Goal: Transaction & Acquisition: Purchase product/service

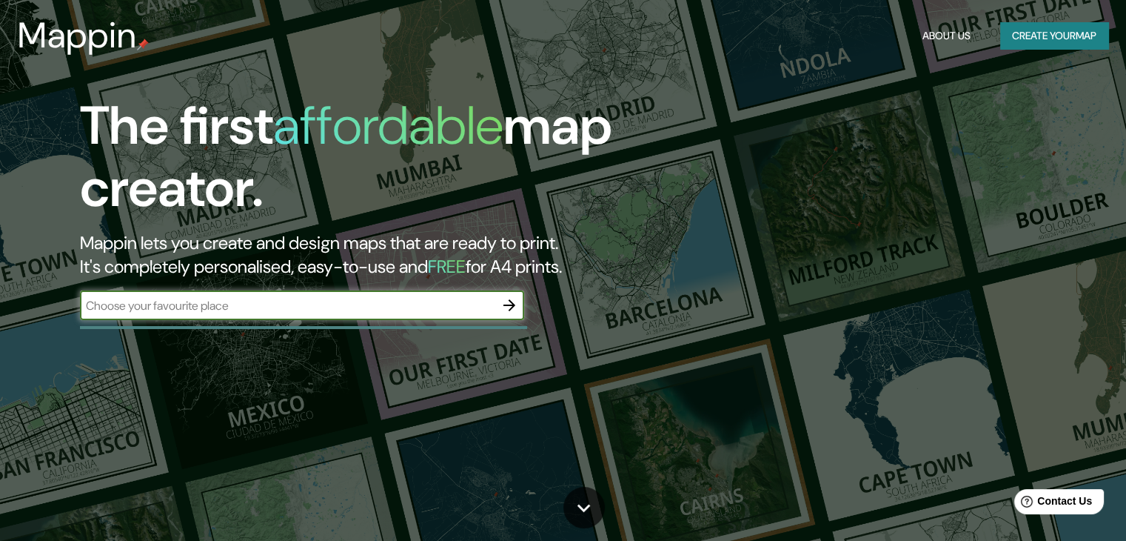
click at [379, 312] on input "text" at bounding box center [287, 305] width 415 height 17
click at [449, 310] on input "text" at bounding box center [287, 305] width 415 height 17
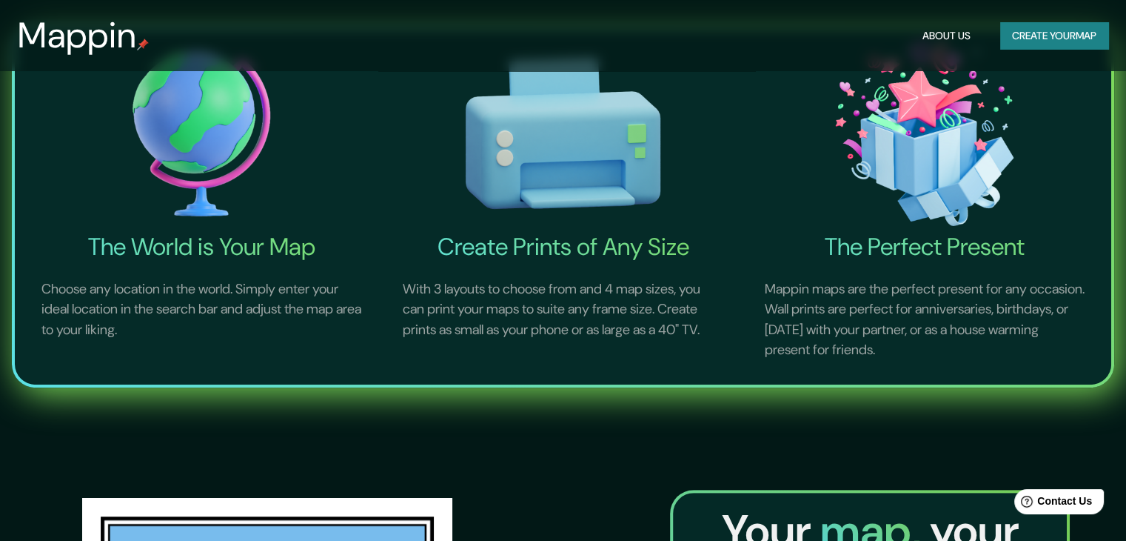
scroll to position [592, 0]
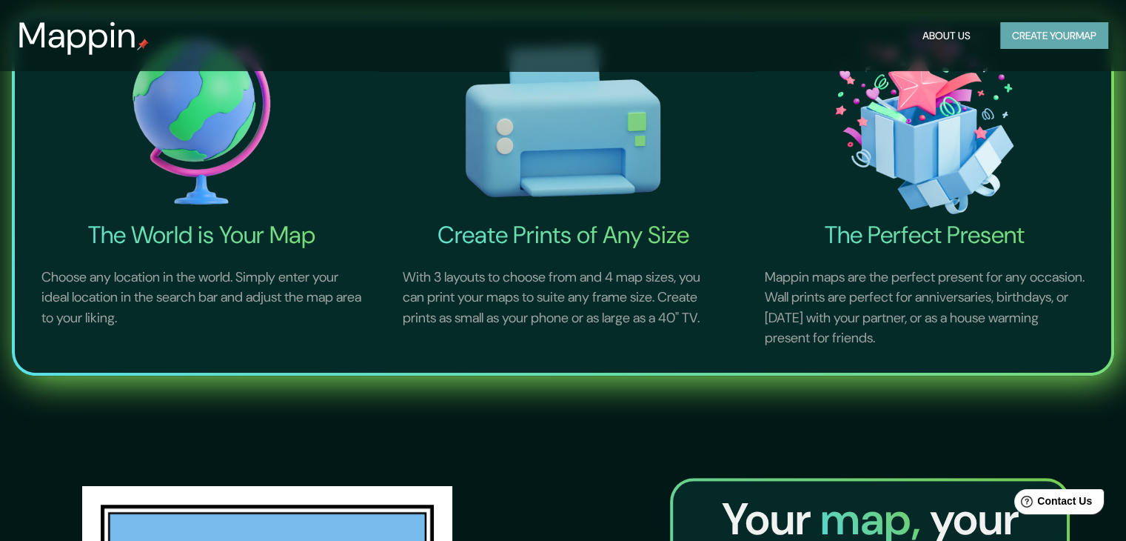
click at [1045, 39] on button "Create your map" at bounding box center [1054, 35] width 108 height 27
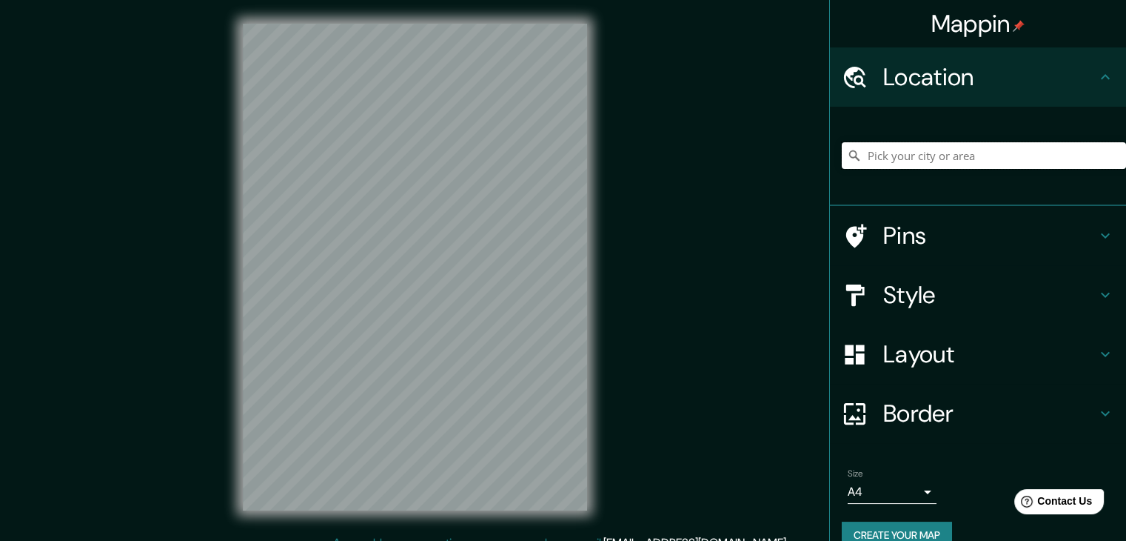
click at [868, 153] on input "Pick your city or area" at bounding box center [984, 155] width 284 height 27
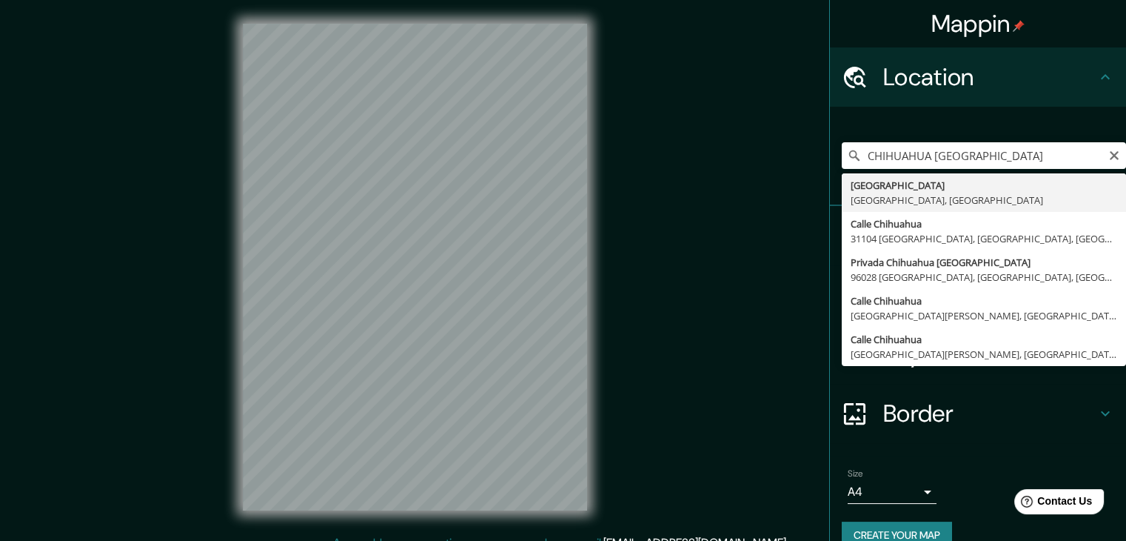
type input "[GEOGRAPHIC_DATA], [GEOGRAPHIC_DATA], [GEOGRAPHIC_DATA]"
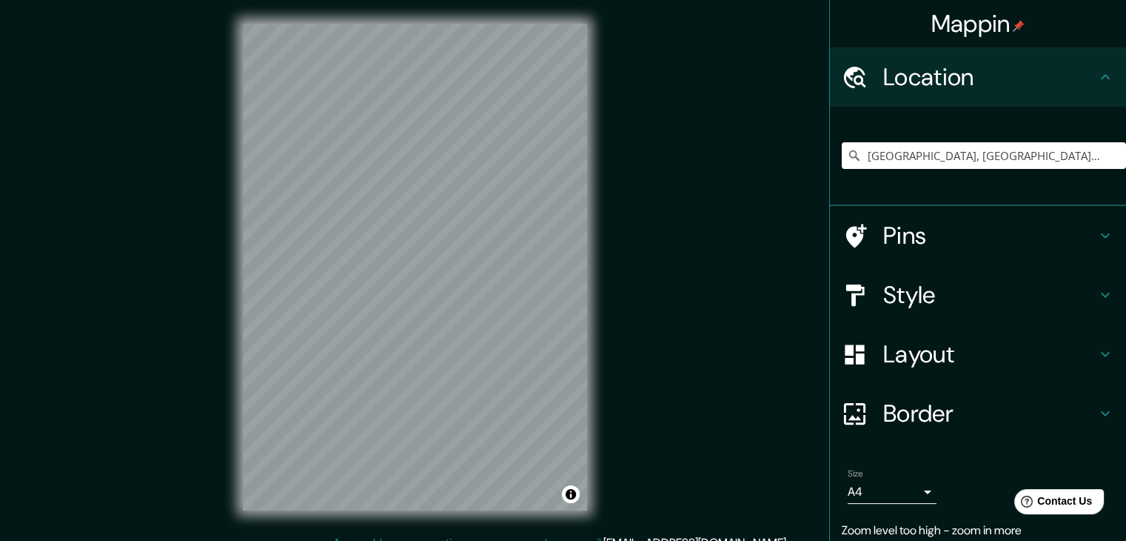
click at [963, 306] on h4 "Style" at bounding box center [989, 295] width 213 height 30
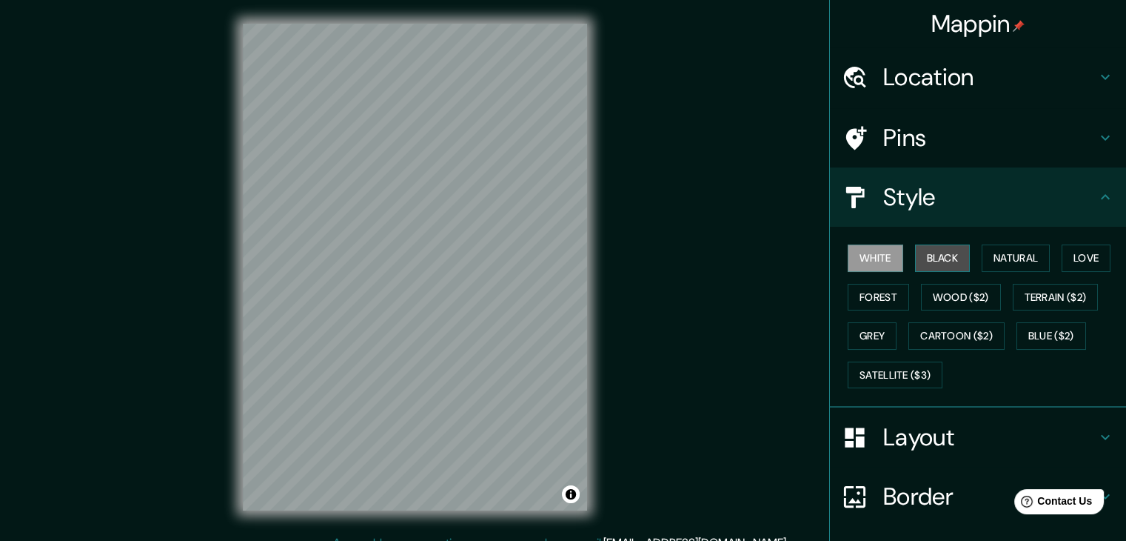
click at [934, 255] on button "Black" at bounding box center [943, 257] width 56 height 27
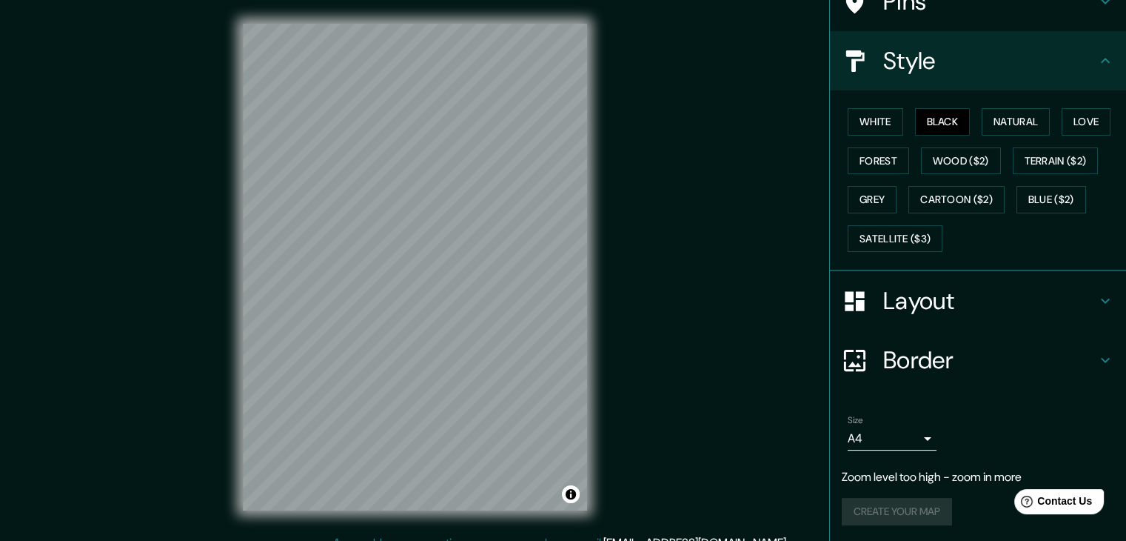
click at [977, 301] on h4 "Layout" at bounding box center [989, 301] width 213 height 30
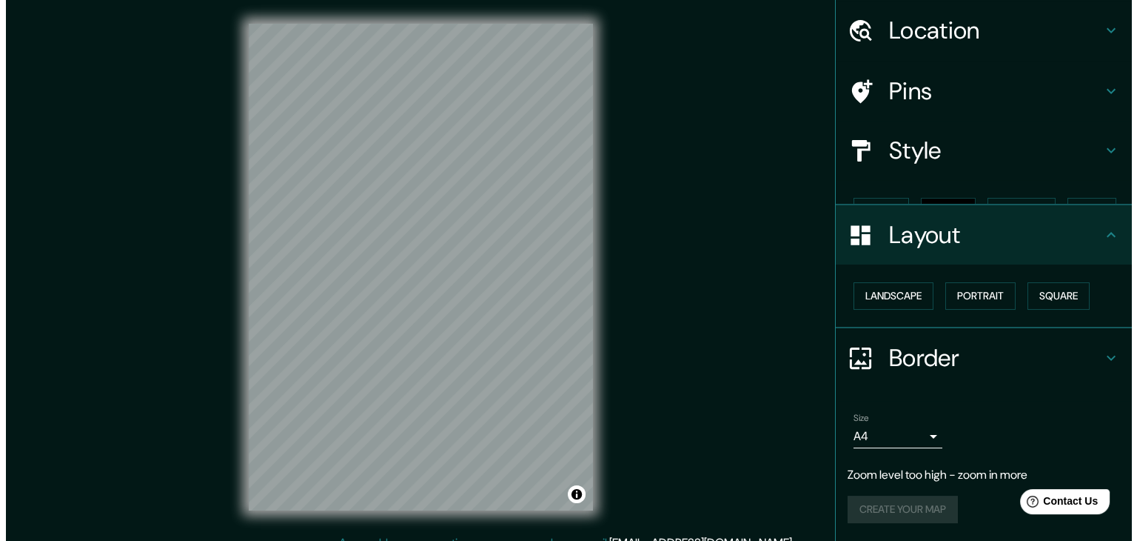
scroll to position [21, 0]
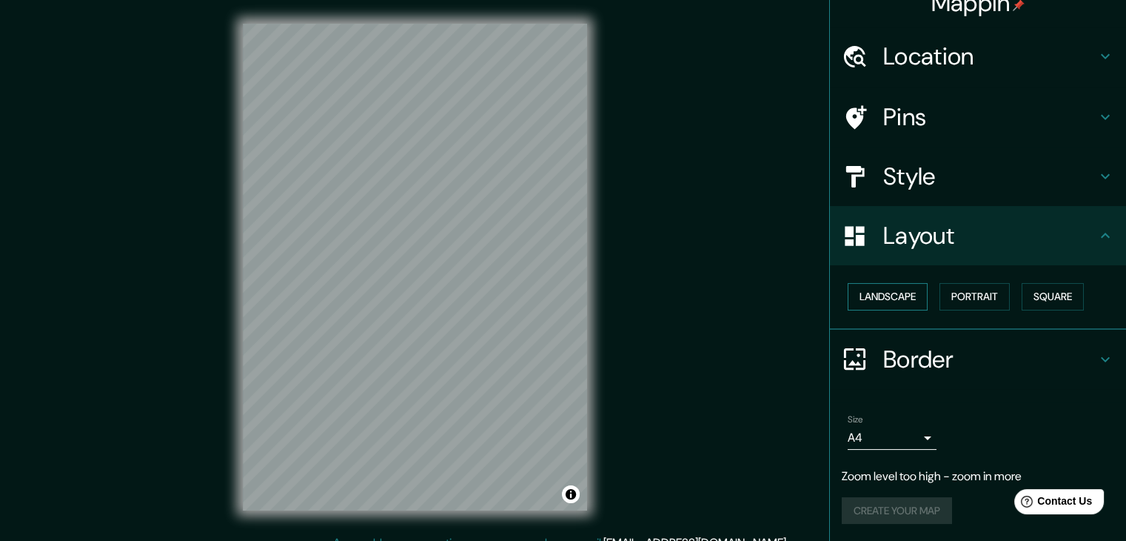
click at [903, 305] on button "Landscape" at bounding box center [888, 296] width 80 height 27
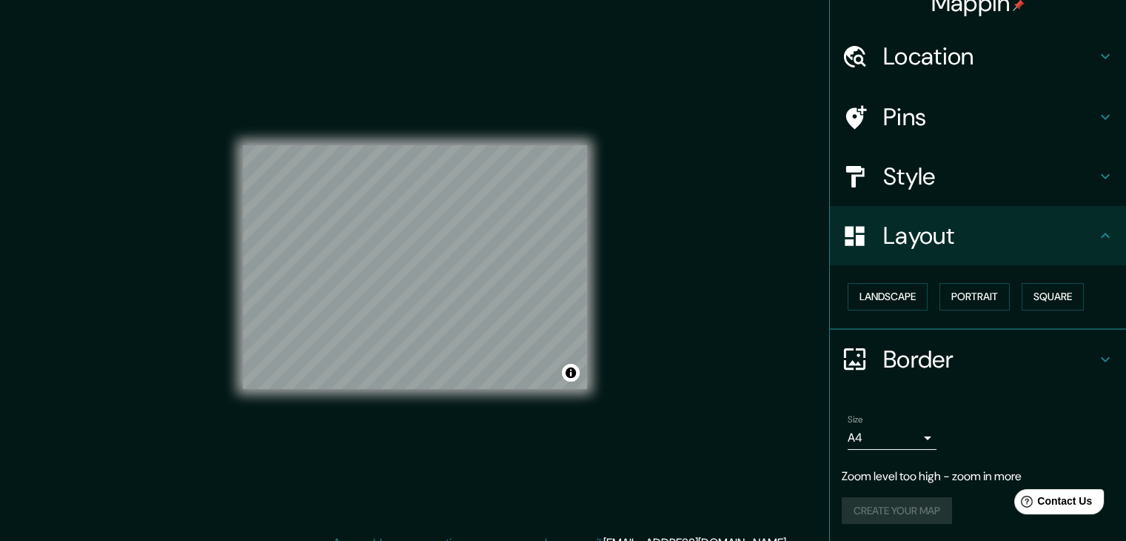
click at [910, 167] on h4 "Style" at bounding box center [989, 176] width 213 height 30
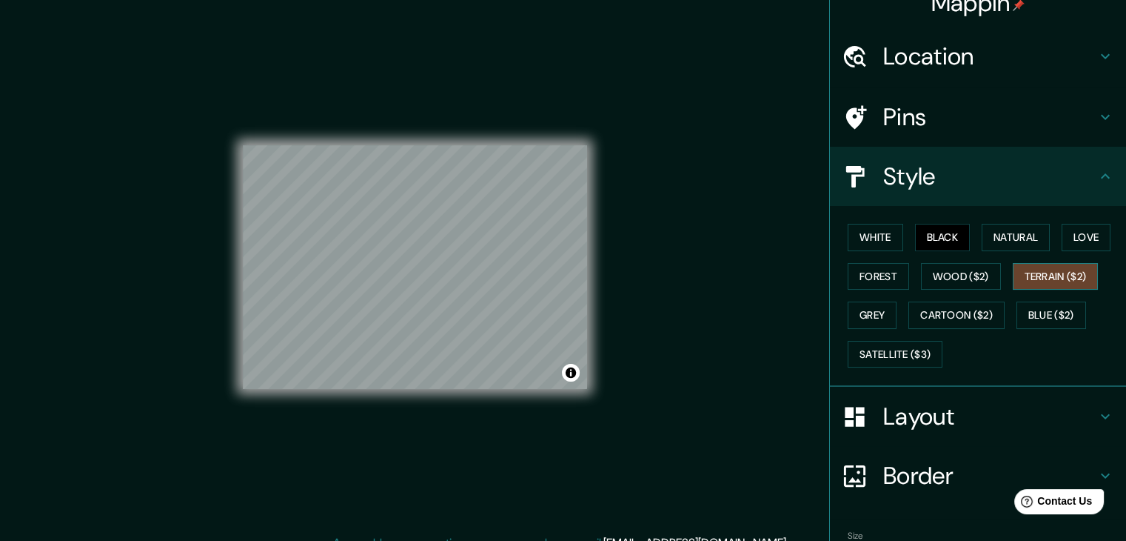
click at [1033, 263] on button "Terrain ($2)" at bounding box center [1056, 276] width 86 height 27
click at [954, 312] on button "Cartoon ($2)" at bounding box center [957, 314] width 96 height 27
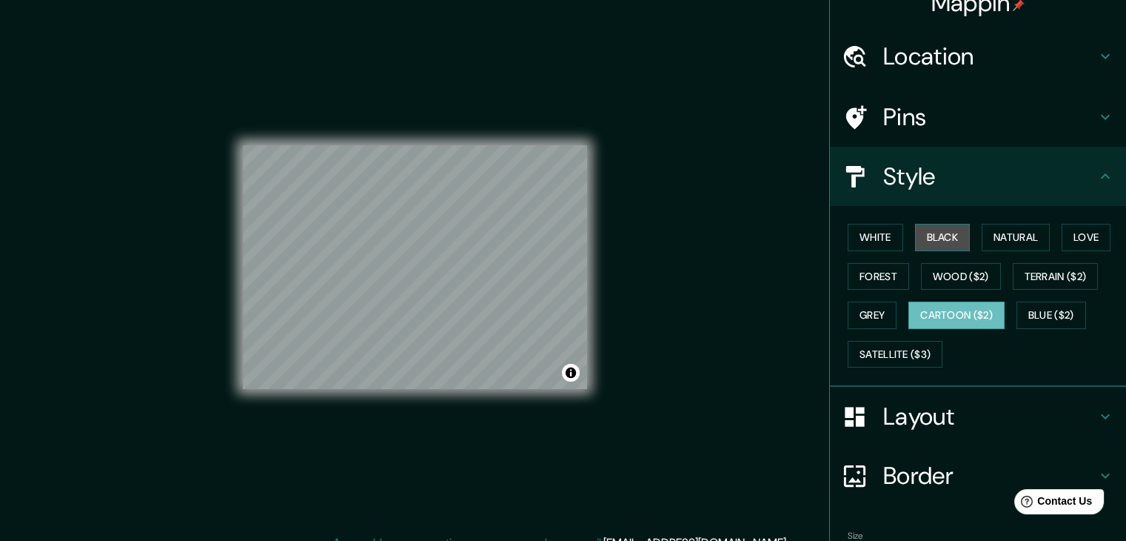
click at [948, 243] on button "Black" at bounding box center [943, 237] width 56 height 27
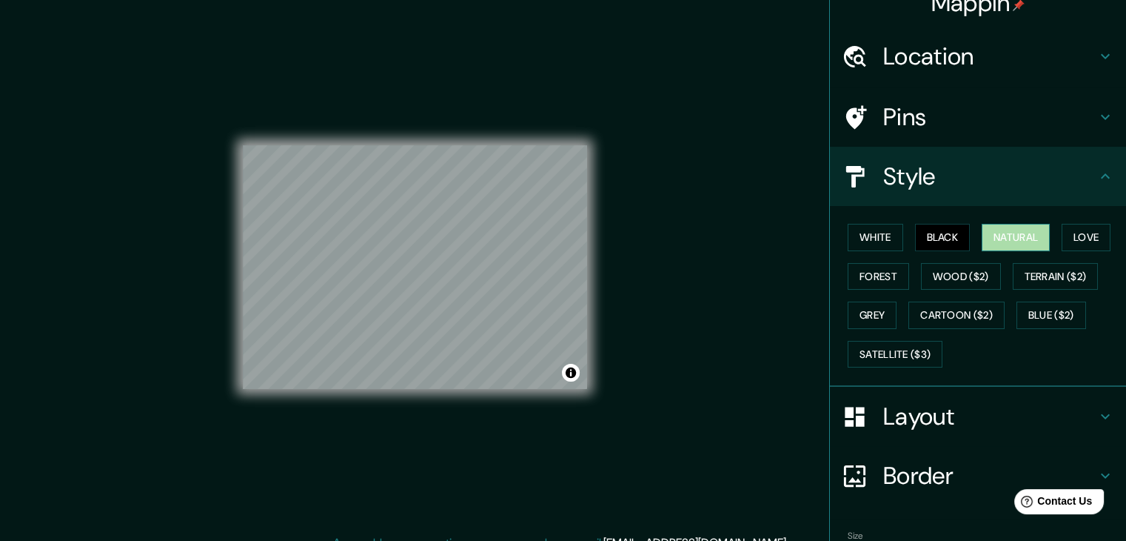
click at [1028, 243] on button "Natural" at bounding box center [1016, 237] width 68 height 27
click at [980, 80] on div "Location" at bounding box center [978, 56] width 296 height 59
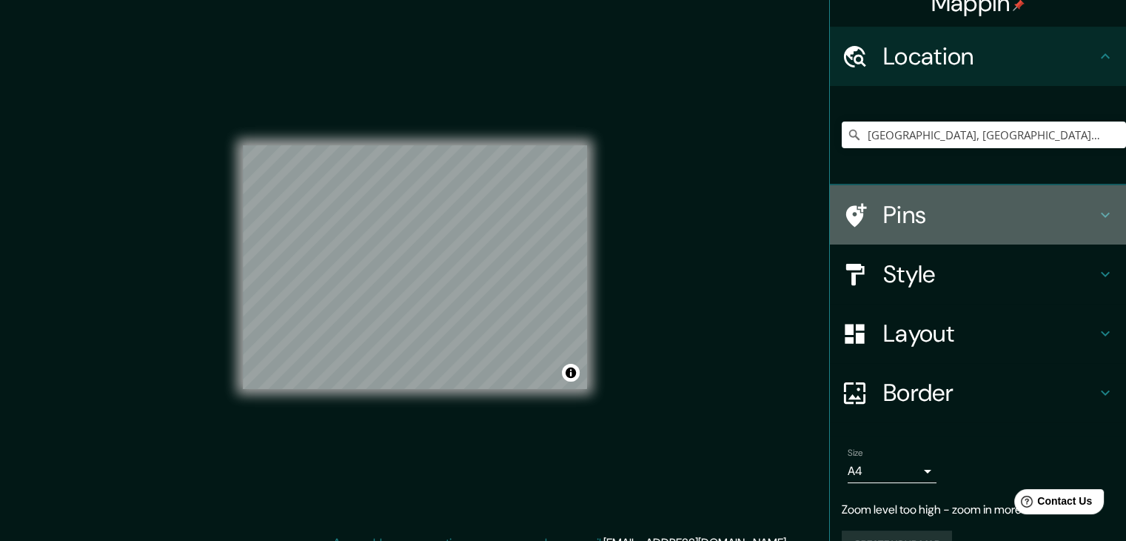
click at [936, 219] on h4 "Pins" at bounding box center [989, 215] width 213 height 30
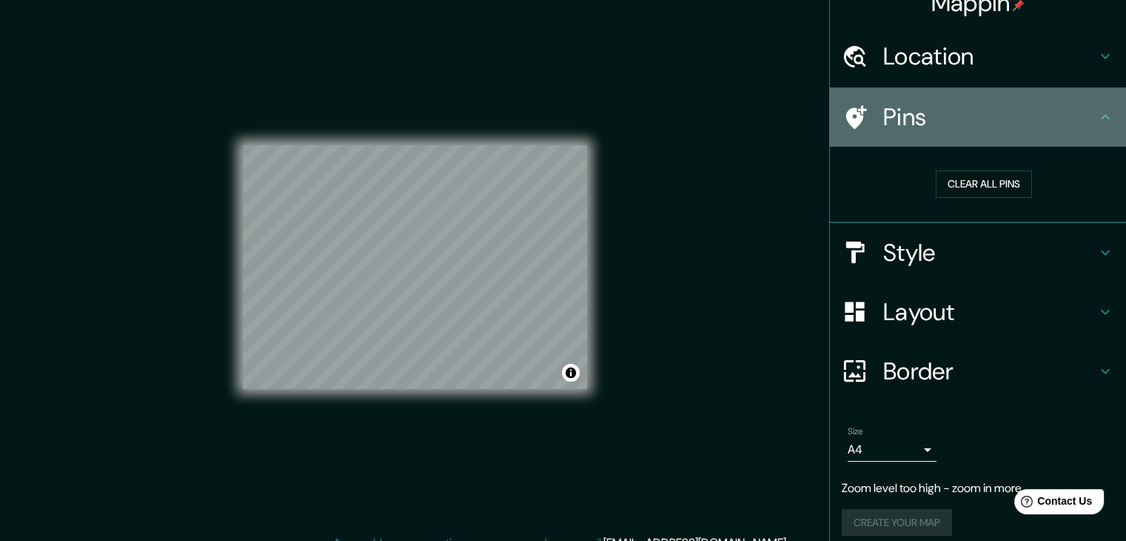
click at [995, 122] on h4 "Pins" at bounding box center [989, 117] width 213 height 30
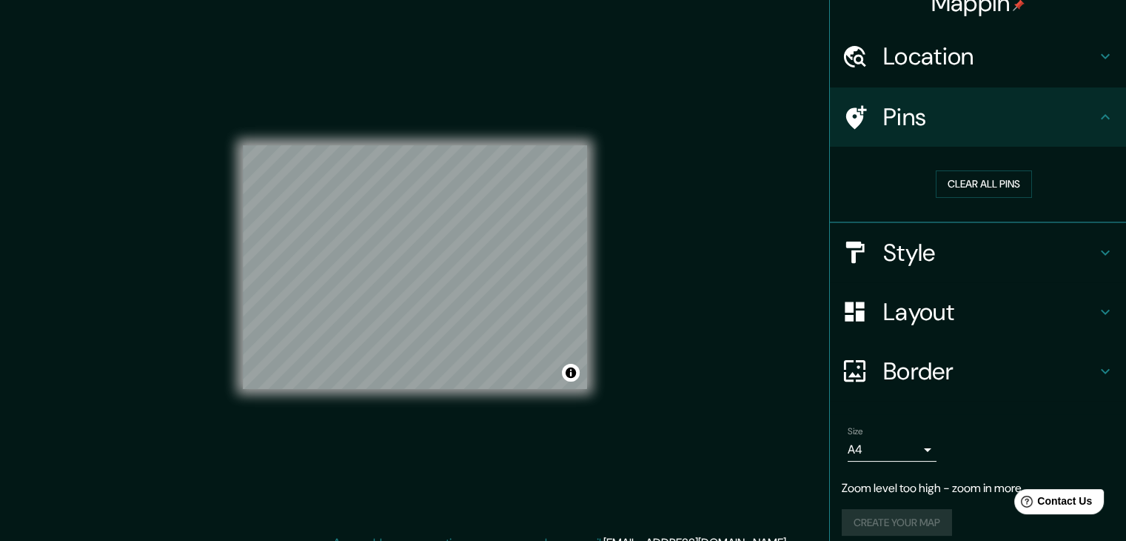
drag, startPoint x: 888, startPoint y: 462, endPoint x: 886, endPoint y: 452, distance: 9.7
click at [887, 460] on div "Size A4 single" at bounding box center [978, 443] width 272 height 47
click at [886, 442] on body "Mappin Location [GEOGRAPHIC_DATA], [GEOGRAPHIC_DATA], [GEOGRAPHIC_DATA] Pins Cl…" at bounding box center [563, 270] width 1126 height 541
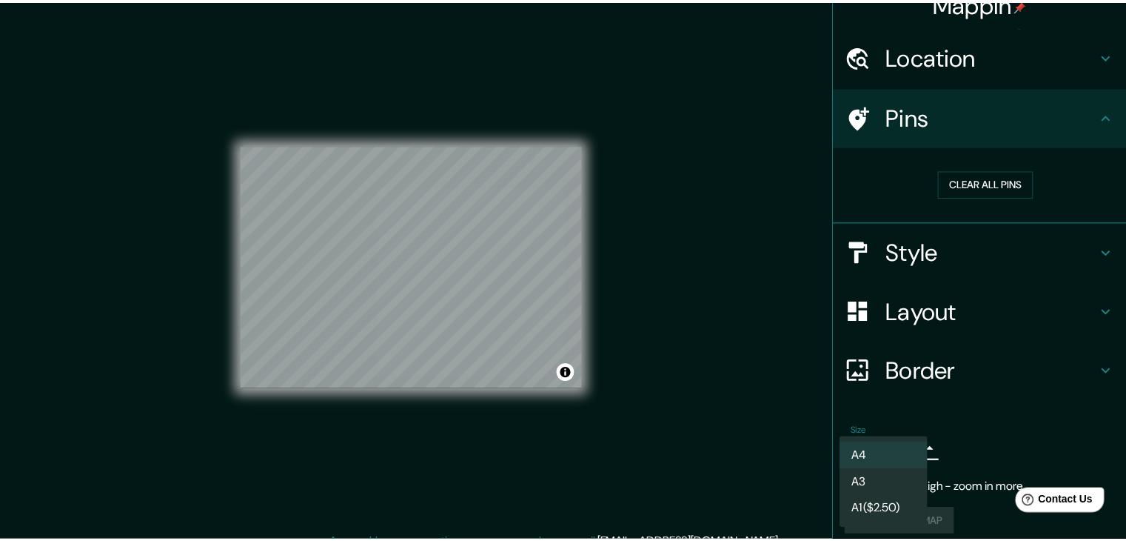
scroll to position [0, 0]
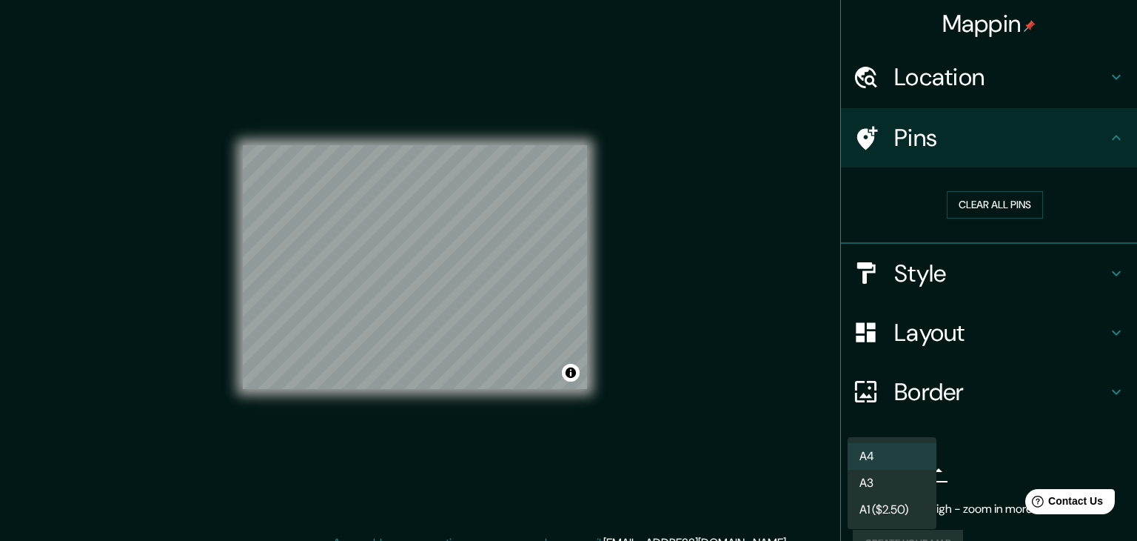
click at [458, 283] on div at bounding box center [568, 270] width 1137 height 541
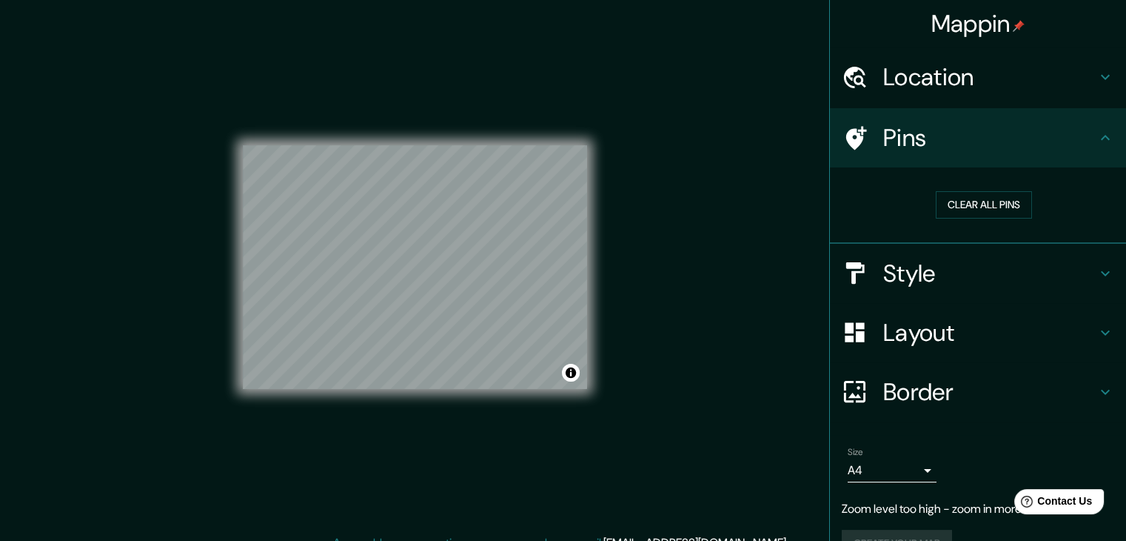
click at [886, 272] on h4 "Style" at bounding box center [989, 273] width 213 height 30
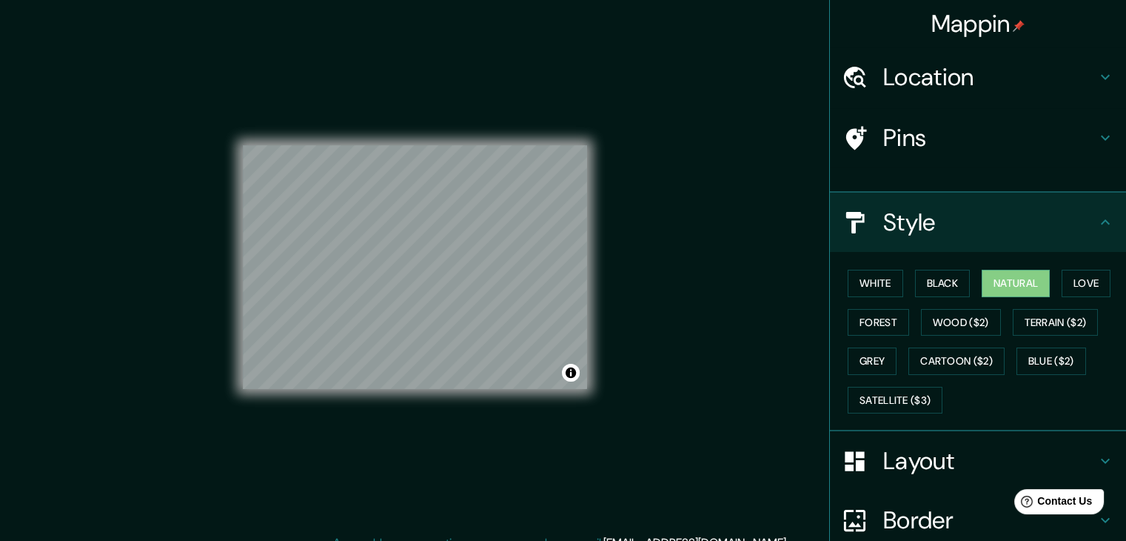
click at [886, 272] on div "White Black Natural Love Forest Wood ($2) Terrain ($2) Grey Cartoon ($2) Blue (…" at bounding box center [984, 341] width 284 height 155
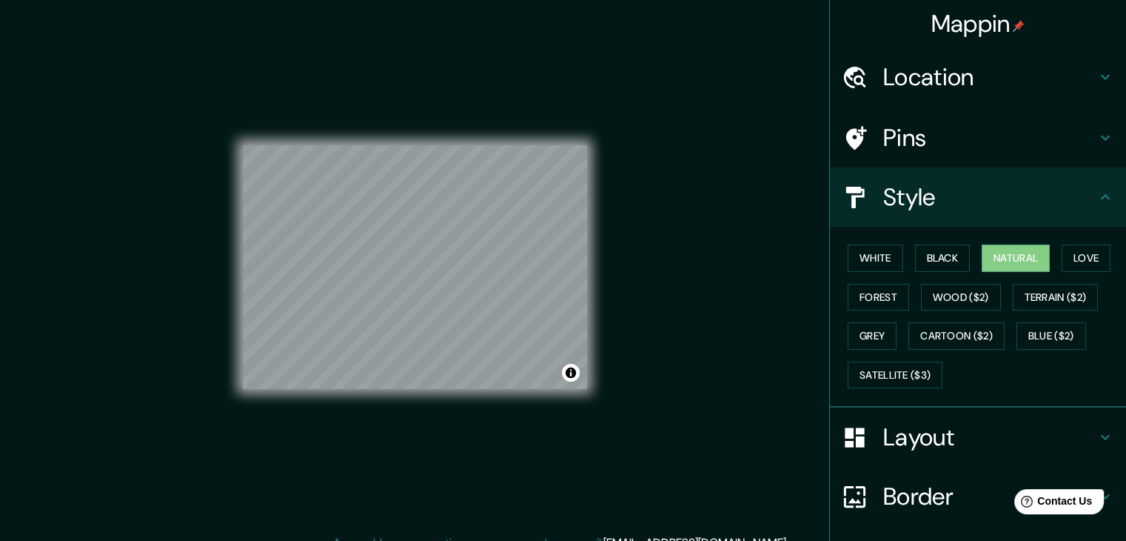
click at [909, 424] on h4 "Layout" at bounding box center [989, 437] width 213 height 30
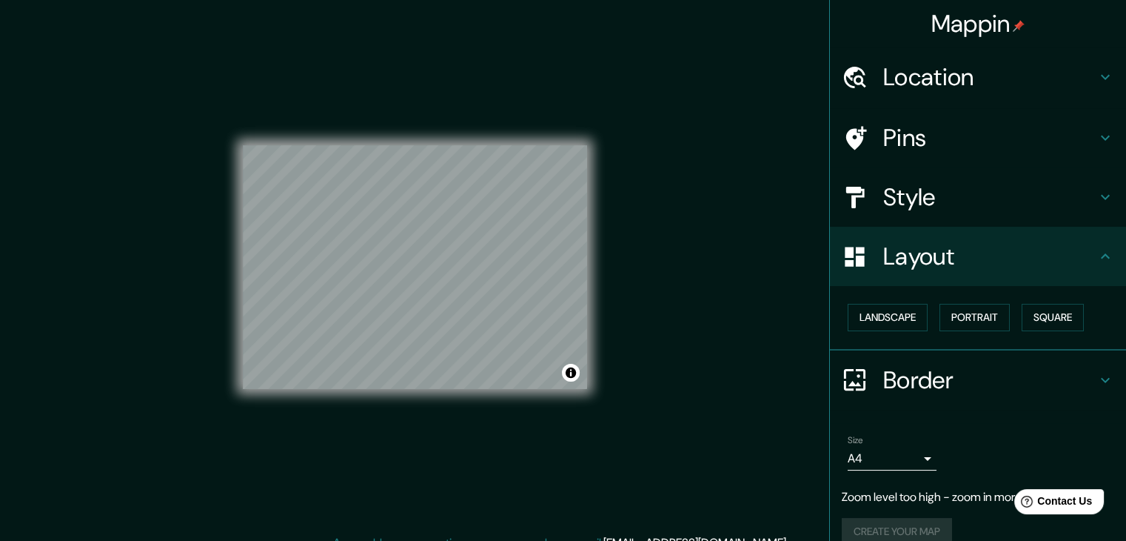
click at [927, 144] on h4 "Pins" at bounding box center [989, 138] width 213 height 30
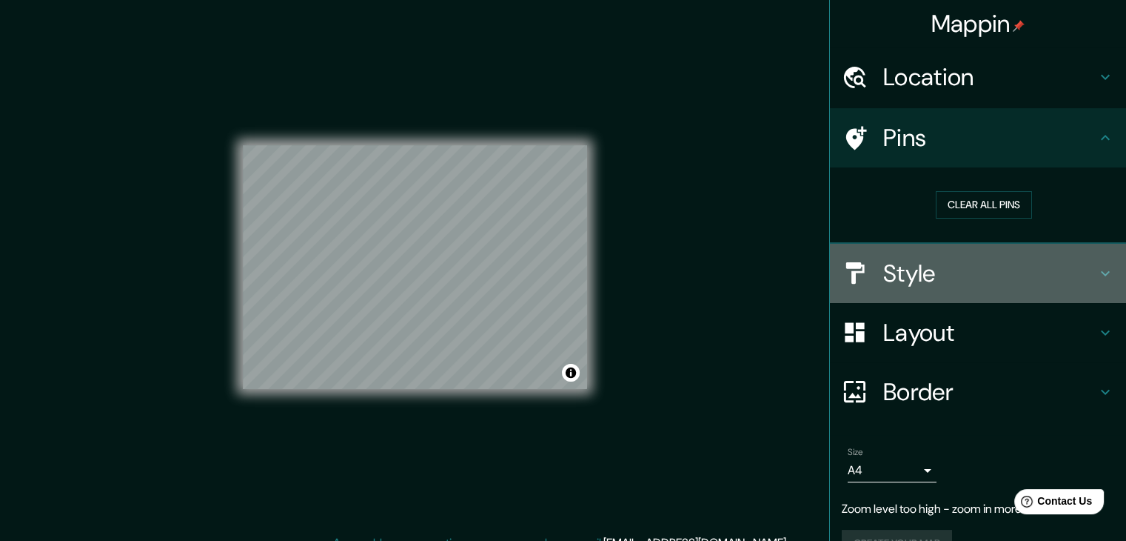
click at [892, 264] on h4 "Style" at bounding box center [989, 273] width 213 height 30
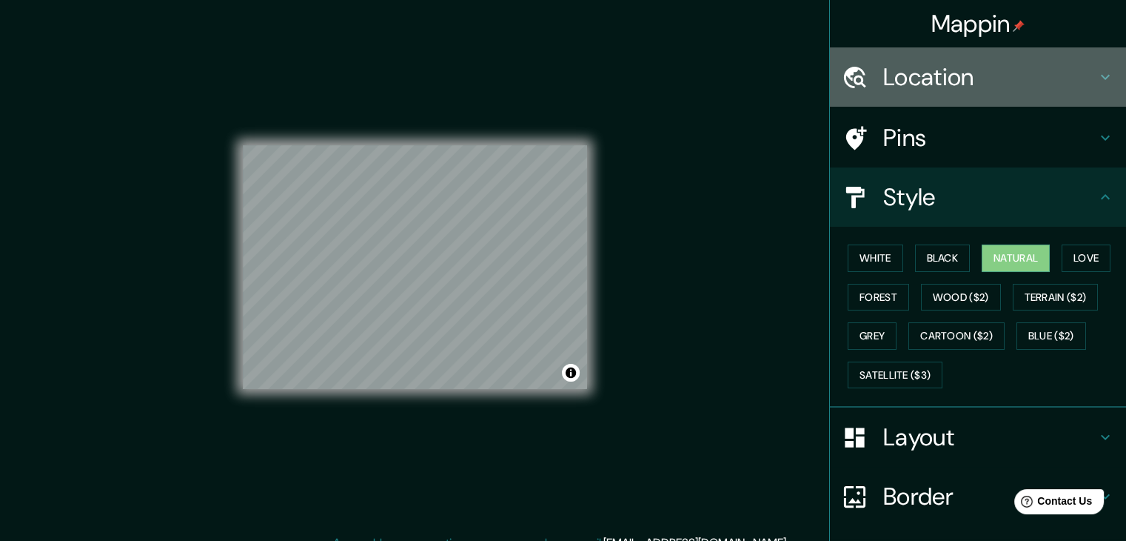
click at [948, 79] on h4 "Location" at bounding box center [989, 77] width 213 height 30
